Goal: Transaction & Acquisition: Purchase product/service

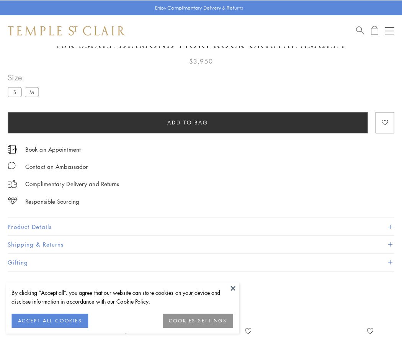
scroll to position [38, 0]
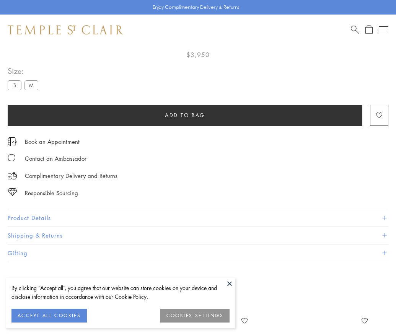
click at [185, 115] on span "Add to bag" at bounding box center [185, 115] width 40 height 8
